Goal: Check status: Check status

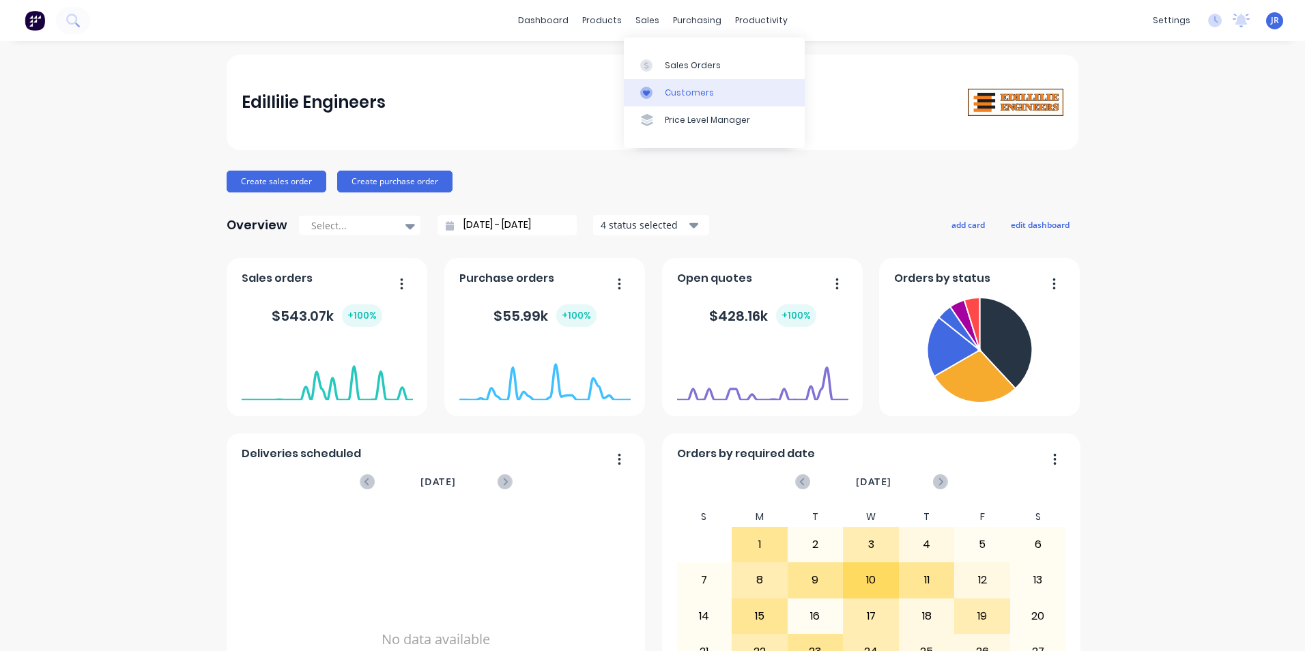
click at [695, 96] on div "Customers" at bounding box center [689, 93] width 49 height 12
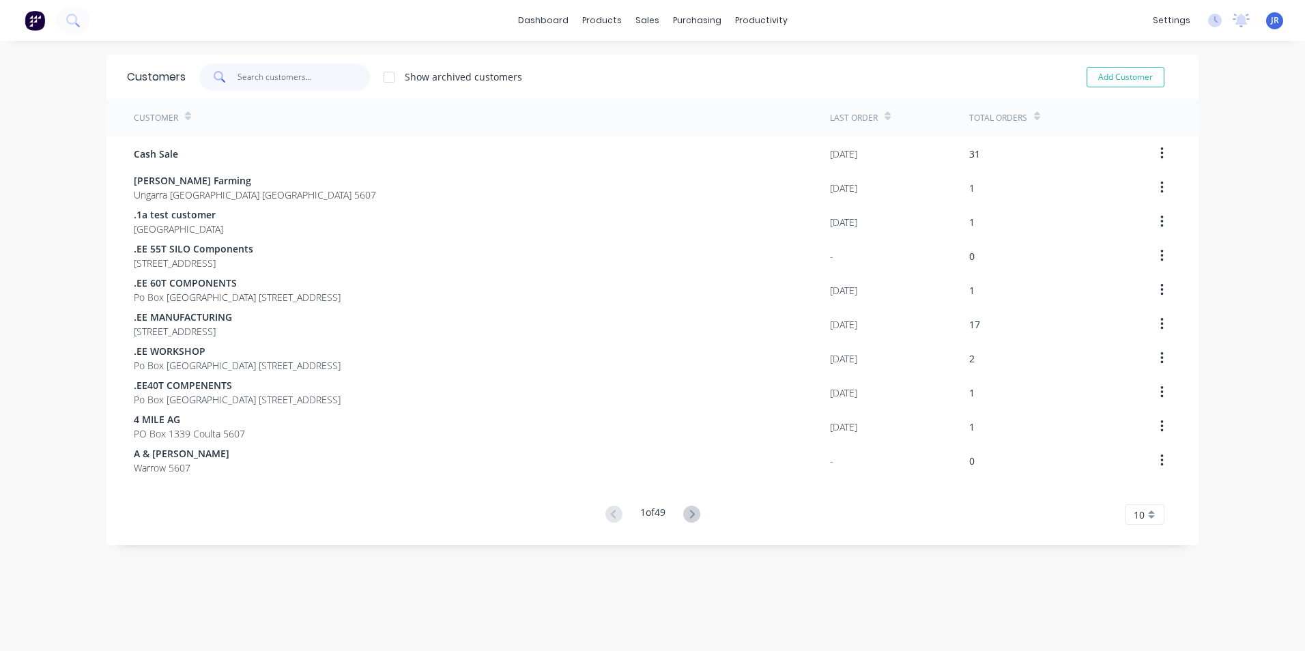
click at [285, 74] on input "text" at bounding box center [303, 76] width 133 height 27
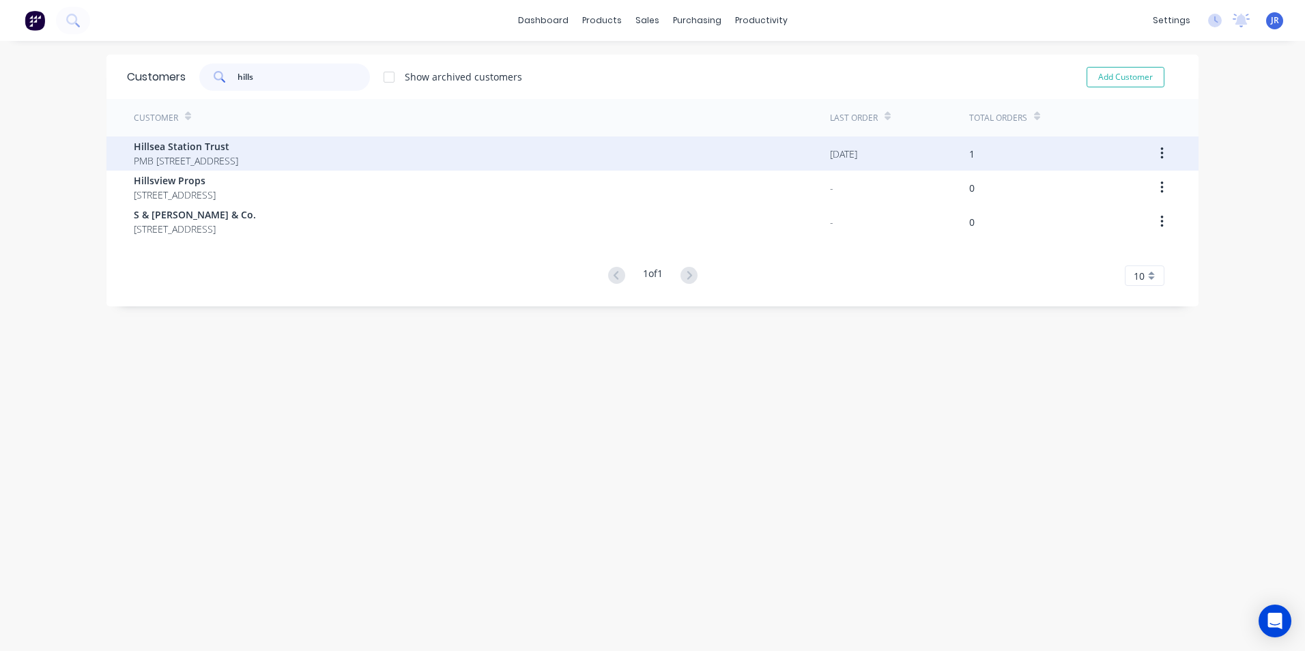
type input "hills"
click at [244, 149] on div "Hillsea Station Trust PMB [STREET_ADDRESS]" at bounding box center [482, 153] width 696 height 34
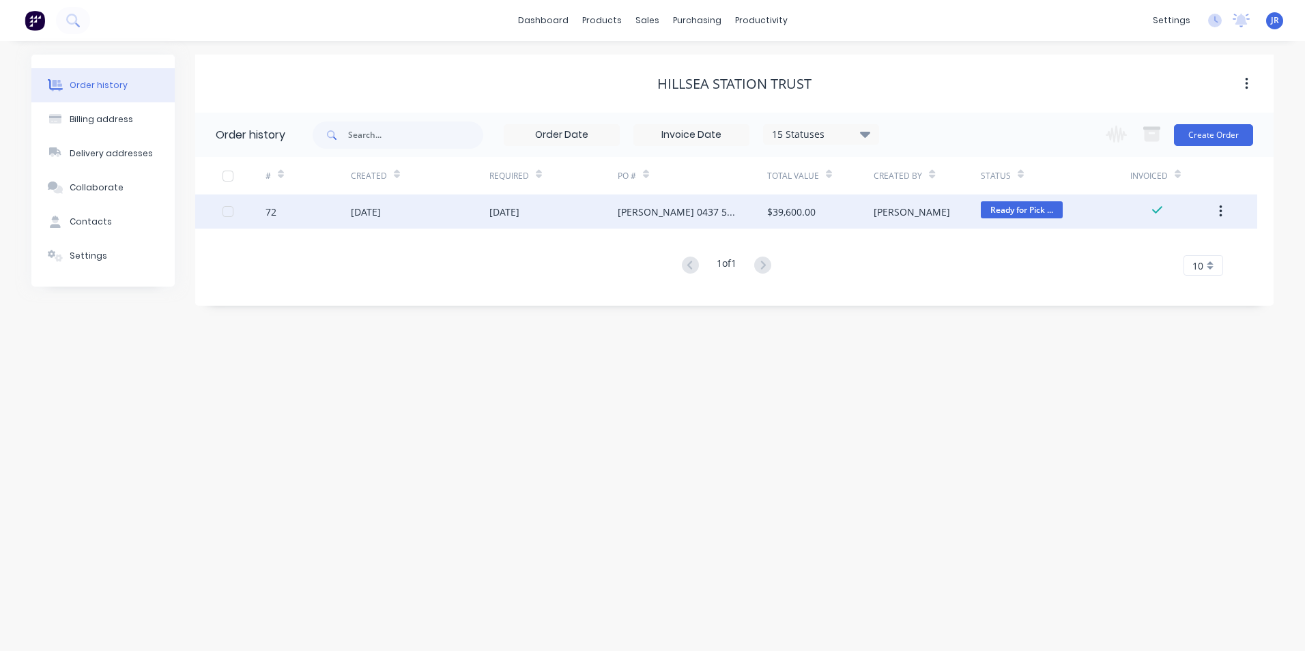
click at [538, 212] on div "[DATE]" at bounding box center [553, 211] width 128 height 34
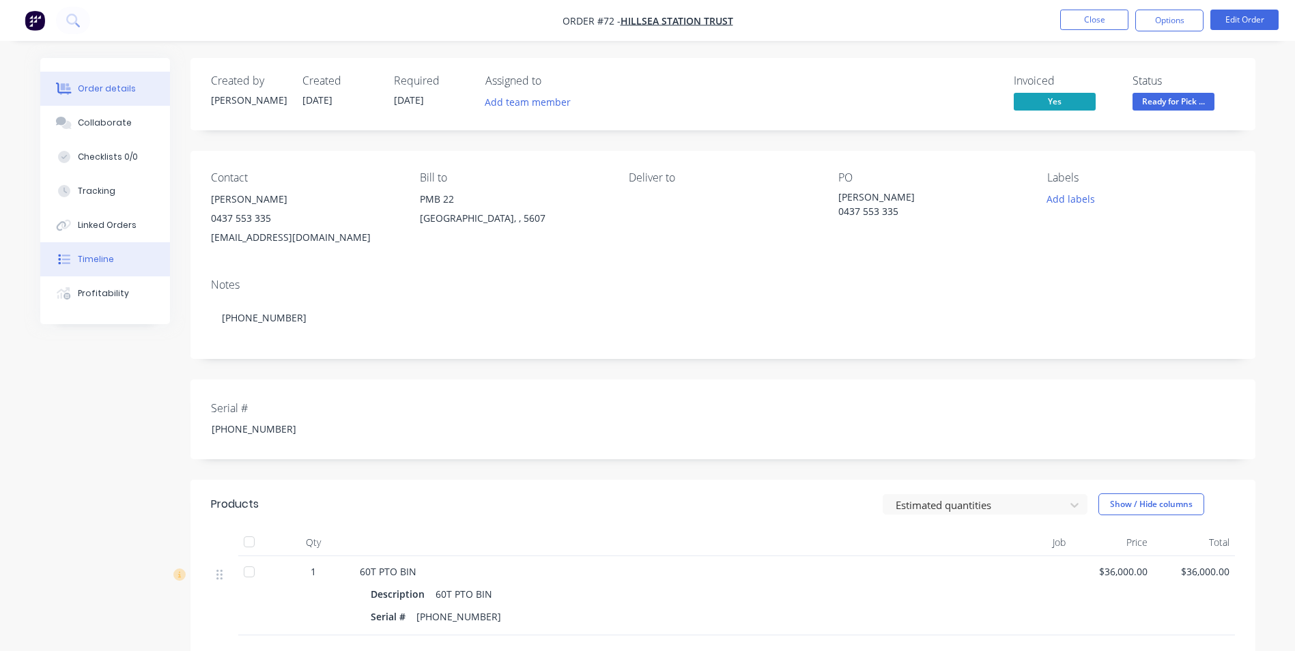
click at [103, 263] on div "Timeline" at bounding box center [96, 259] width 36 height 12
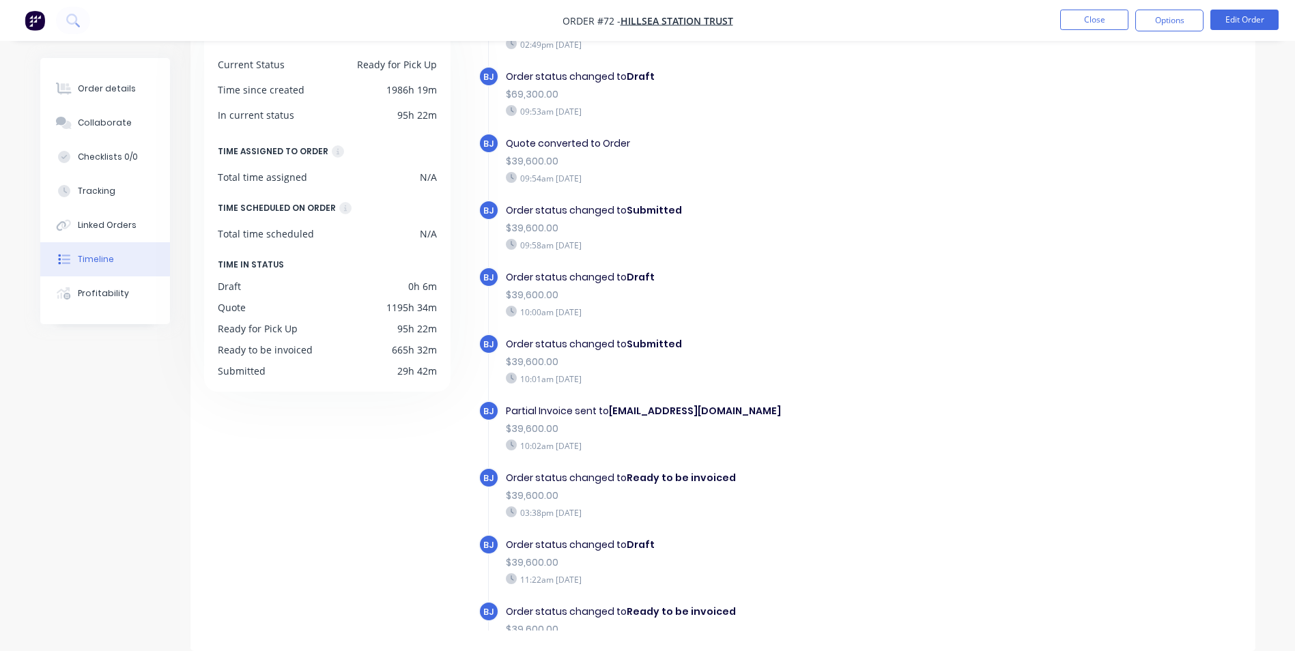
scroll to position [272, 0]
